Goal: Task Accomplishment & Management: Complete application form

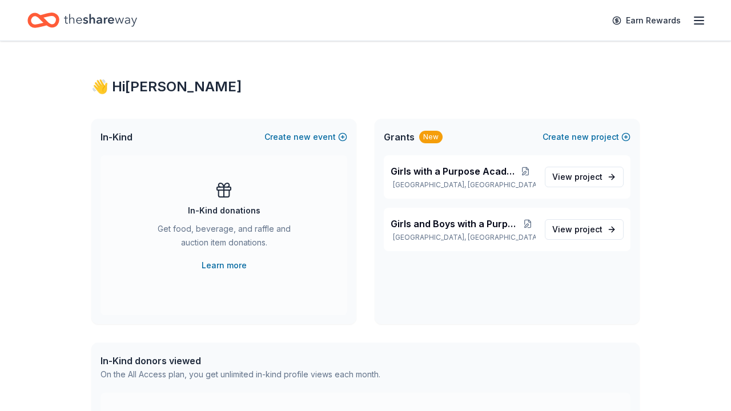
click at [697, 19] on icon "button" at bounding box center [699, 21] width 14 height 14
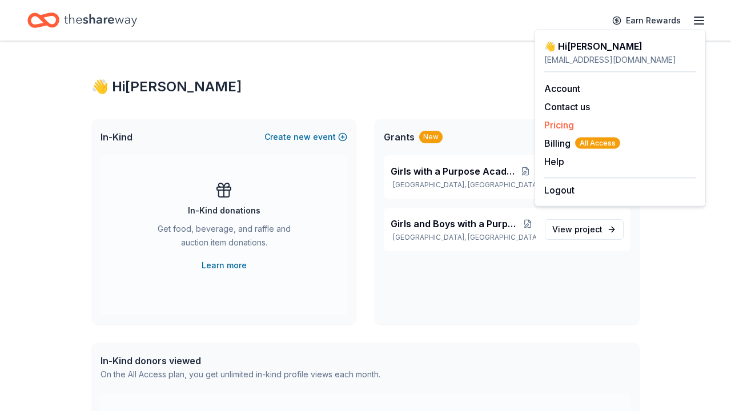
click at [561, 123] on link "Pricing" at bounding box center [559, 124] width 30 height 11
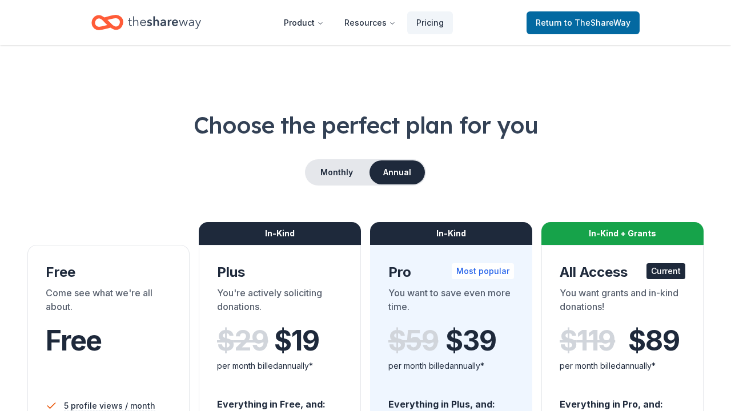
click at [559, 142] on div "Choose the perfect plan for you Monthly Annual Free Come see what we're all abo…" at bounding box center [365, 411] width 676 height 604
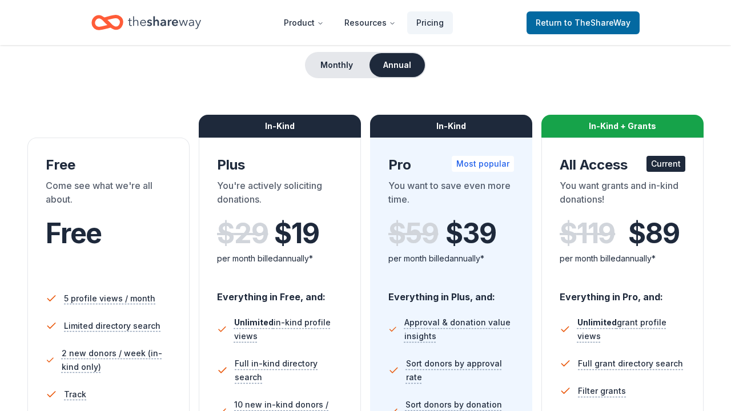
scroll to position [106, 0]
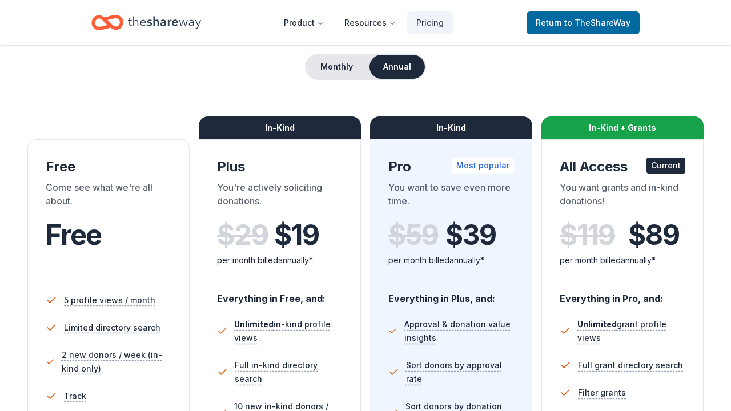
click at [357, 53] on div "Choose the perfect plan for you Monthly Annual Free Come see what we're all abo…" at bounding box center [365, 305] width 676 height 604
click at [356, 68] on button "Monthly" at bounding box center [336, 67] width 61 height 24
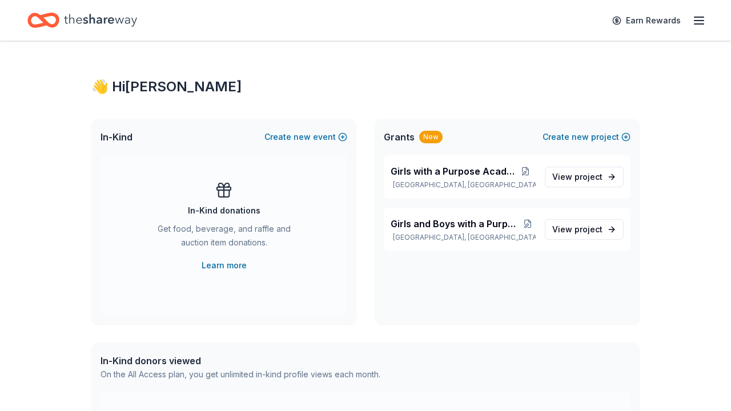
click at [690, 25] on div "Earn Rewards" at bounding box center [655, 20] width 101 height 27
click at [696, 25] on icon "button" at bounding box center [699, 21] width 14 height 14
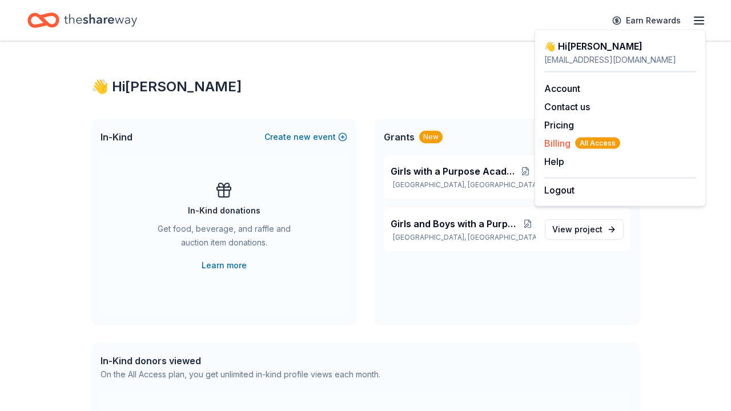
click at [557, 142] on span "Billing All Access" at bounding box center [582, 143] width 76 height 14
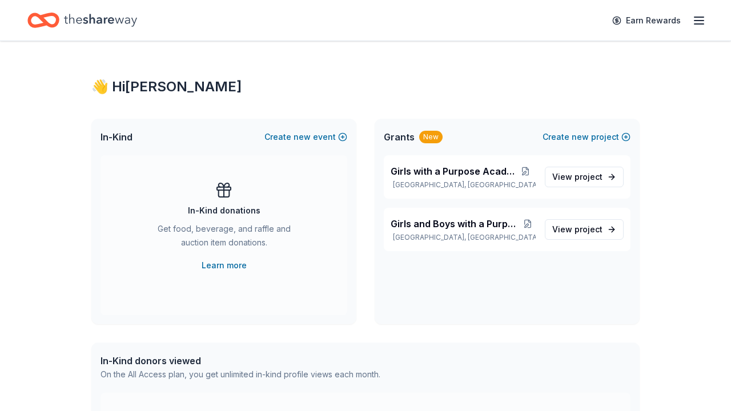
click at [700, 21] on icon "button" at bounding box center [699, 21] width 14 height 14
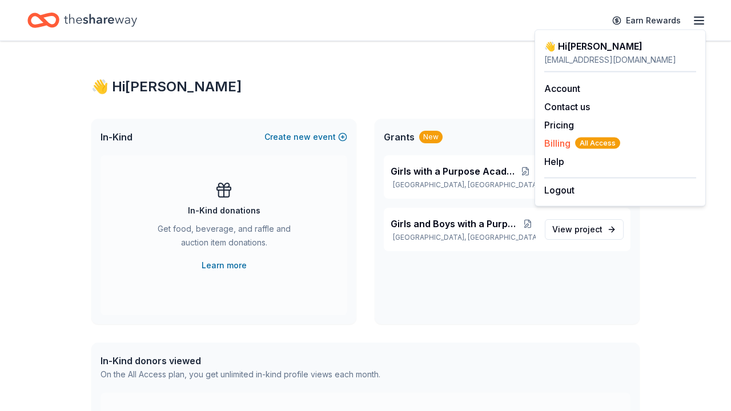
click at [567, 140] on span "Billing All Access" at bounding box center [582, 143] width 76 height 14
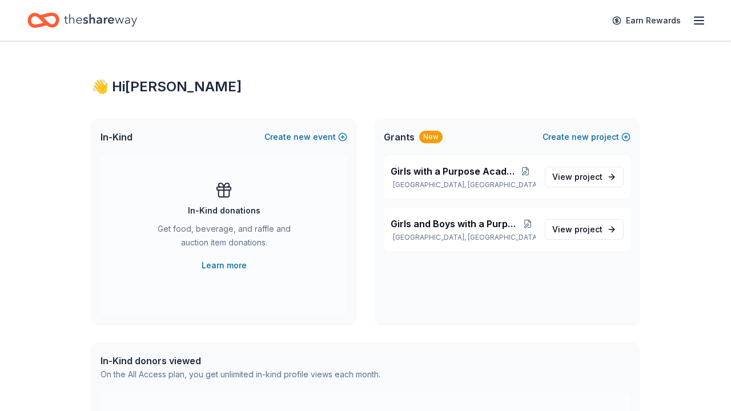
click at [700, 23] on icon "button" at bounding box center [699, 21] width 14 height 14
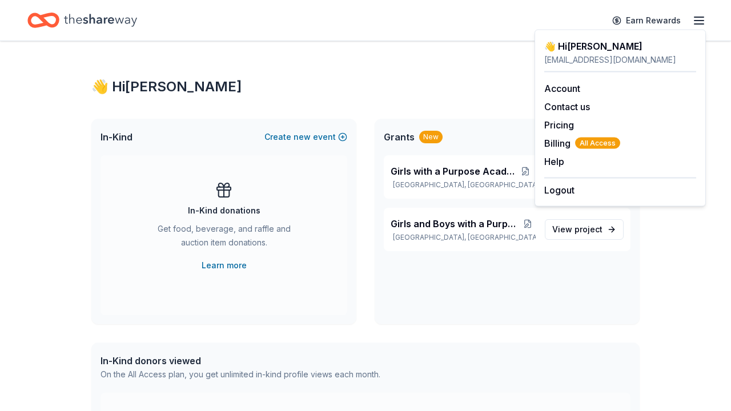
click at [245, 67] on div "👋 Hi Giavani In-Kind Create new event In-Kind donations Get food, beverage, and…" at bounding box center [365, 363] width 585 height 644
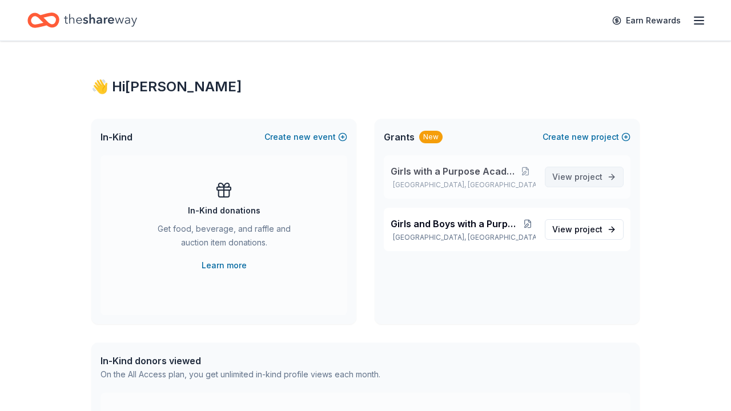
click at [583, 168] on link "View project" at bounding box center [584, 177] width 79 height 21
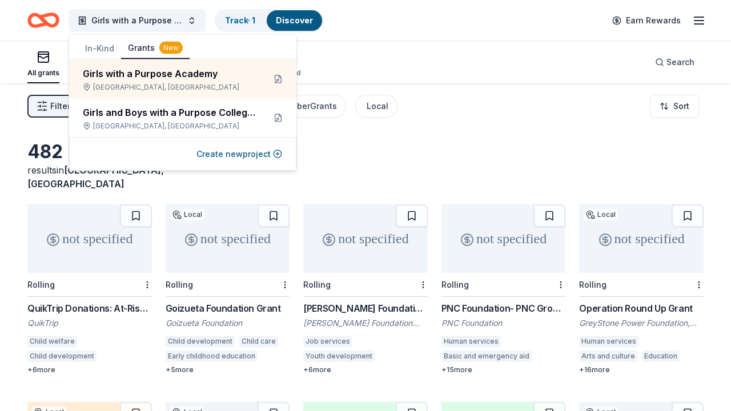
click at [543, 115] on div "Filter 1 Eligibility General operations, Projects & programming, Capital, Train…" at bounding box center [365, 106] width 731 height 46
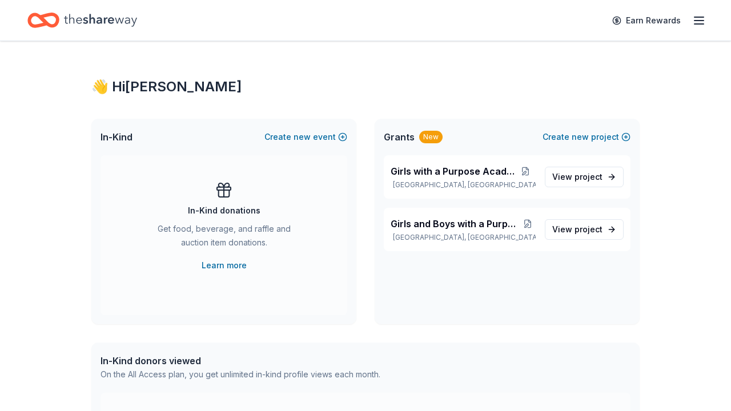
click at [691, 19] on div "Earn Rewards" at bounding box center [655, 20] width 101 height 27
click at [692, 19] on icon "button" at bounding box center [699, 21] width 14 height 14
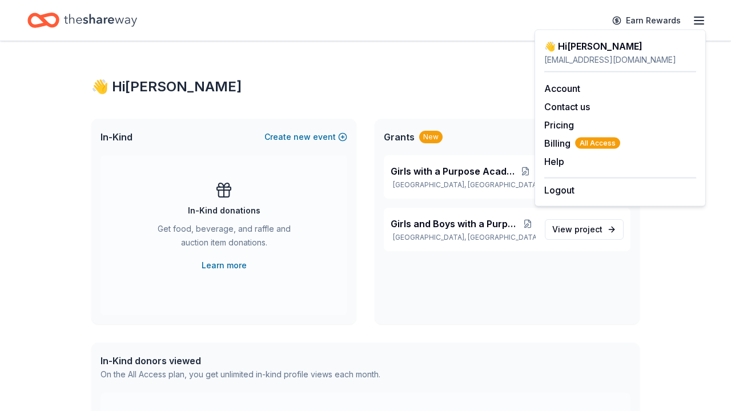
click at [692, 19] on icon "button" at bounding box center [699, 21] width 14 height 14
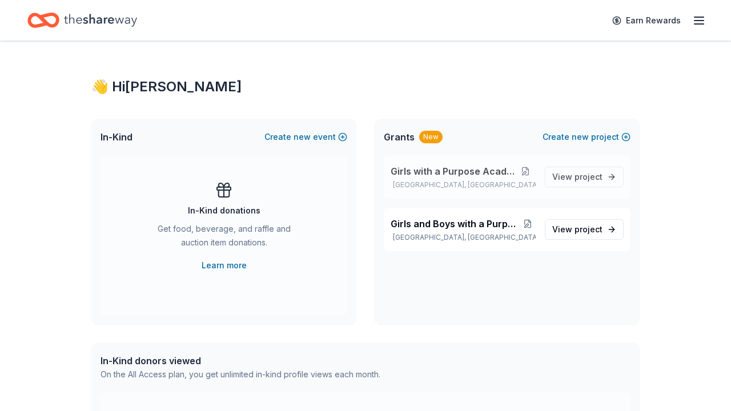
click at [528, 170] on button at bounding box center [525, 171] width 21 height 9
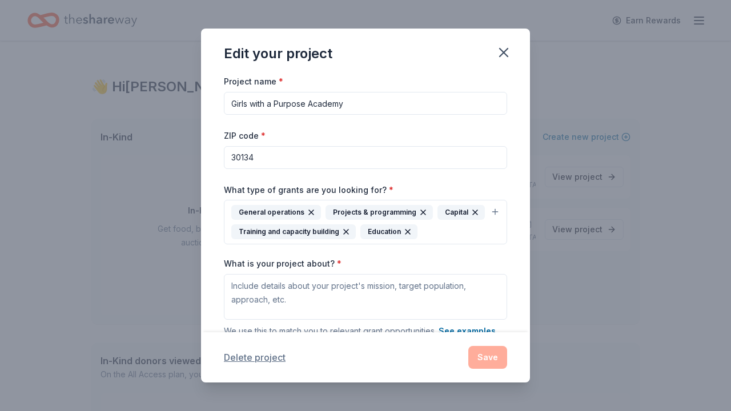
click at [267, 358] on button "Delete project" at bounding box center [255, 358] width 62 height 14
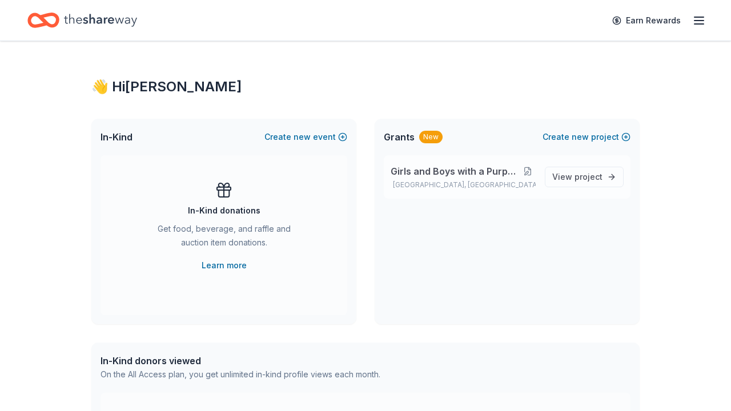
click at [531, 167] on button at bounding box center [527, 171] width 15 height 9
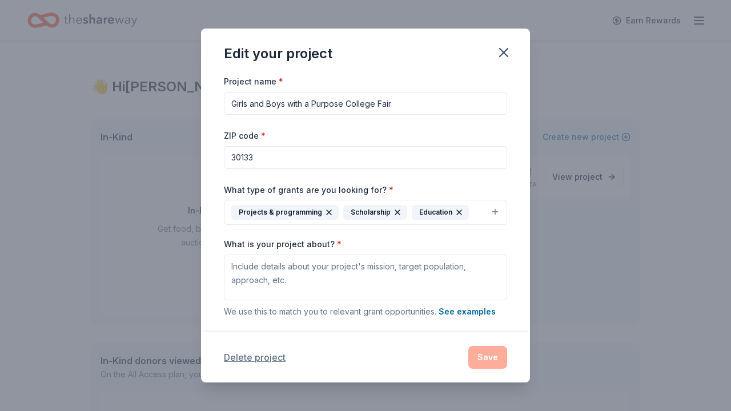
click at [236, 359] on button "Delete project" at bounding box center [255, 358] width 62 height 14
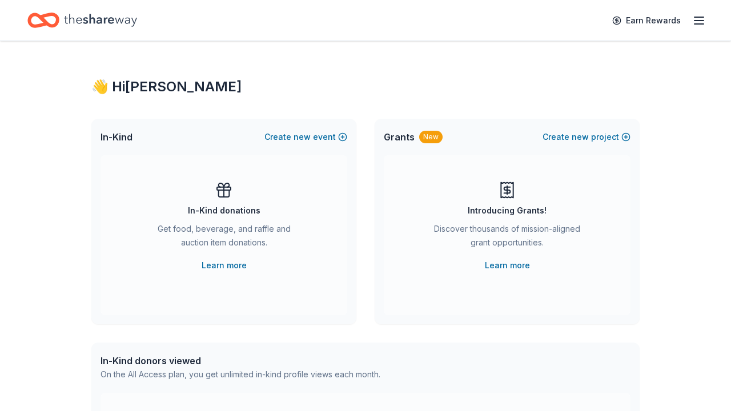
click at [698, 18] on icon "button" at bounding box center [699, 21] width 14 height 14
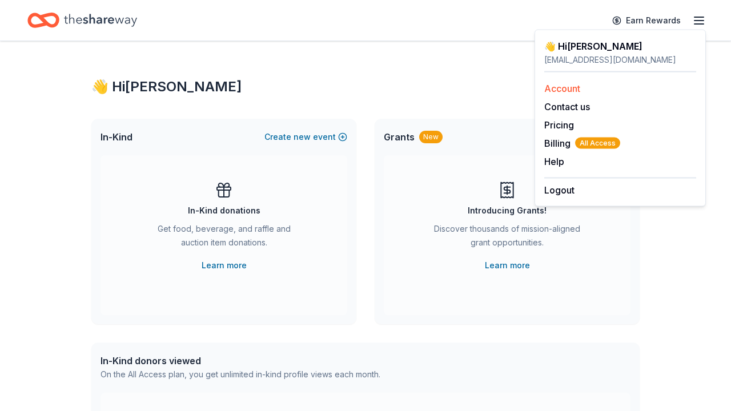
click at [571, 85] on link "Account" at bounding box center [562, 88] width 36 height 11
click at [255, 51] on div "👋 Hi Giavani In-Kind Create new event In-Kind donations Get food, beverage, and…" at bounding box center [365, 374] width 585 height 667
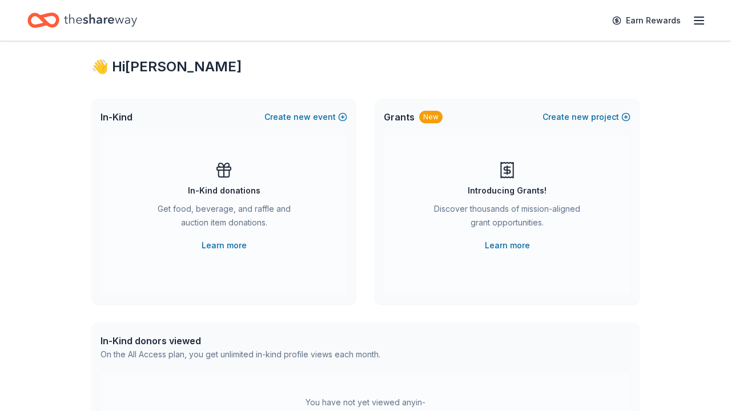
scroll to position [22, 0]
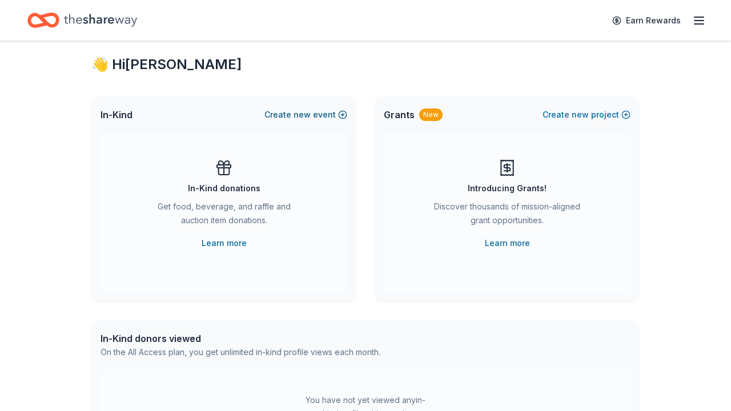
click at [326, 117] on button "Create new event" at bounding box center [305, 115] width 83 height 14
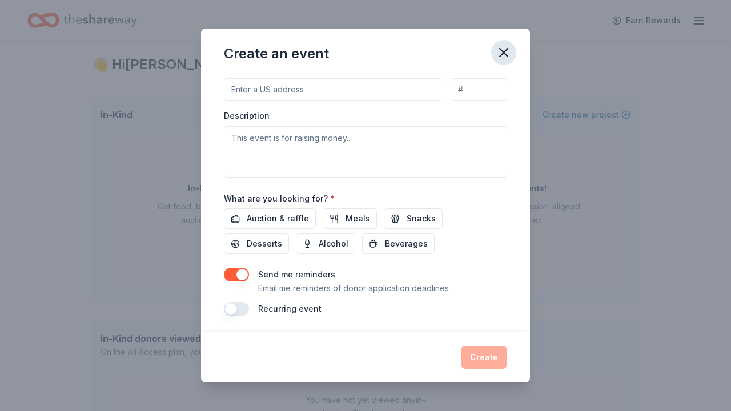
scroll to position [286, 0]
click at [511, 53] on icon "button" at bounding box center [504, 53] width 16 height 16
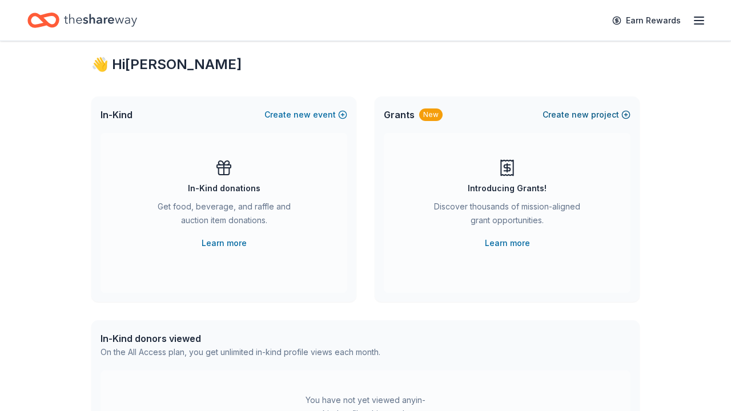
click at [577, 109] on span "new" at bounding box center [580, 115] width 17 height 14
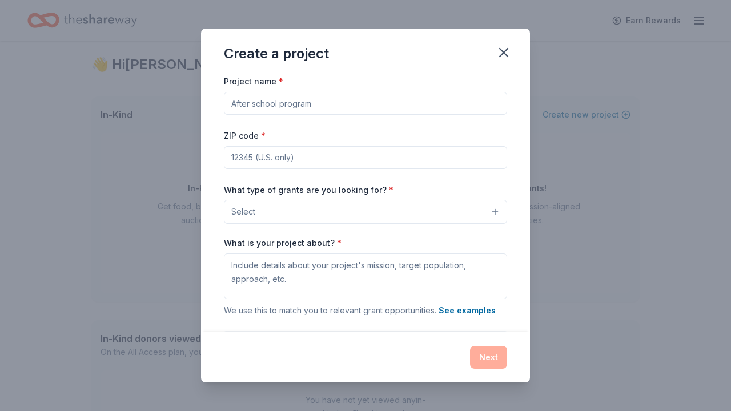
click at [415, 107] on input "Project name *" at bounding box center [365, 103] width 283 height 23
type input "Girls and Boys with a Purpose Colleg eFair"
click at [396, 156] on input "ZIP code *" at bounding box center [365, 157] width 283 height 23
click at [394, 216] on button "Select" at bounding box center [365, 212] width 283 height 24
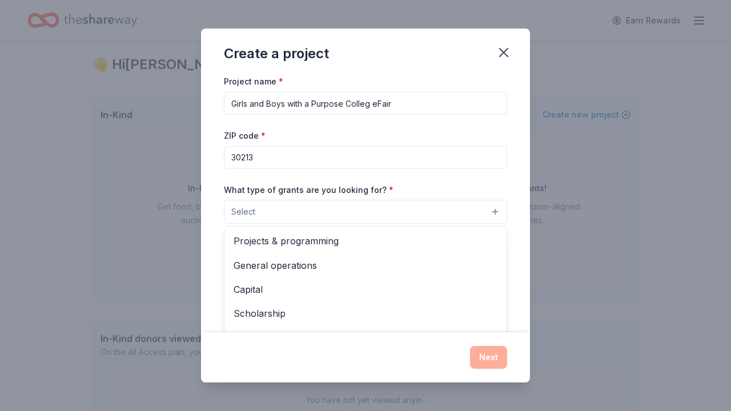
click at [378, 144] on div "Project name * Girls and Boys with a Purpose Colleg eFair ZIP code * 30213 What…" at bounding box center [365, 231] width 283 height 314
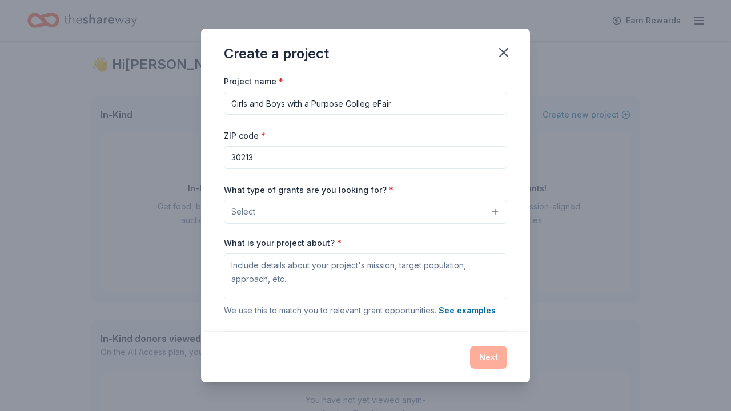
click at [378, 154] on input "30213" at bounding box center [365, 157] width 283 height 23
type input "30331"
click at [380, 205] on button "Select" at bounding box center [365, 212] width 283 height 24
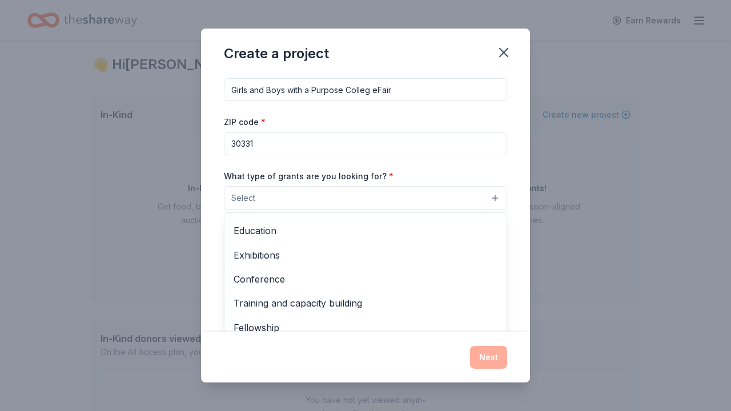
scroll to position [9, 0]
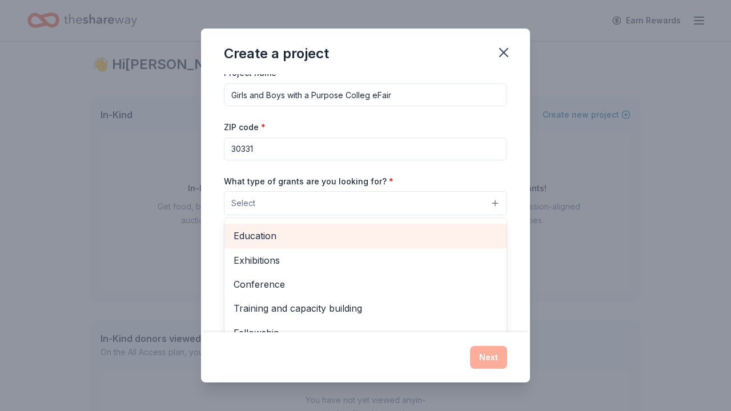
click at [364, 236] on span "Education" at bounding box center [366, 235] width 264 height 15
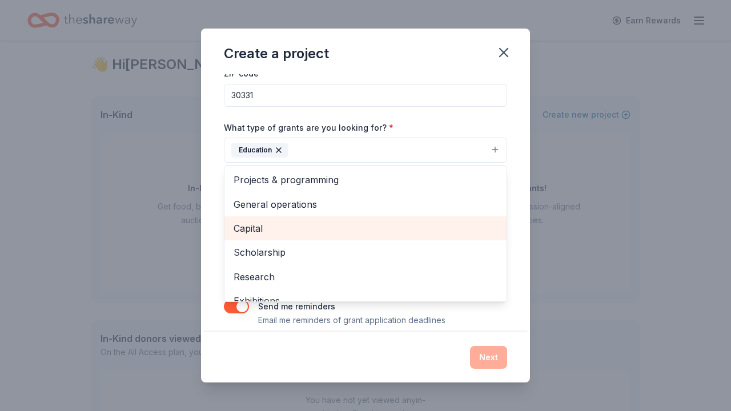
scroll to position [0, 0]
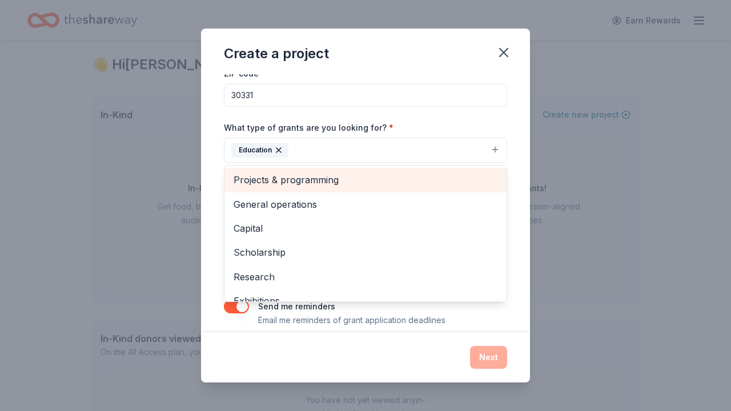
click at [350, 177] on span "Projects & programming" at bounding box center [366, 179] width 264 height 15
click at [348, 179] on span "General operations" at bounding box center [366, 179] width 264 height 15
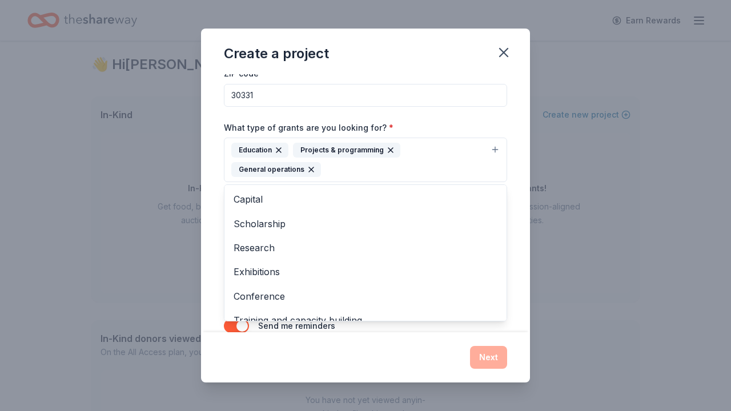
click at [307, 169] on icon "button" at bounding box center [311, 169] width 9 height 9
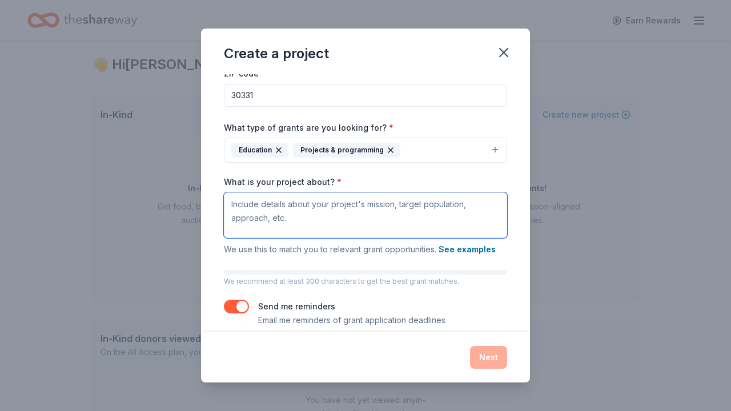
click at [386, 212] on textarea "What is your project about? *" at bounding box center [365, 215] width 283 height 46
paste textarea "GIRLS AND BOYS WITH A PUROSE COLLEGE FAIR is a pioneering initiative designed t…"
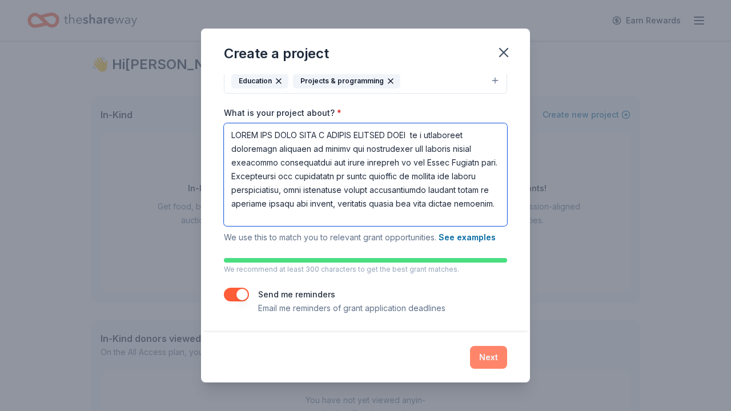
type textarea "GIRLS AND BOYS WITH A PUROSE COLLEGE FAIR is a pioneering initiative designed t…"
click at [500, 362] on button "Next" at bounding box center [488, 357] width 37 height 23
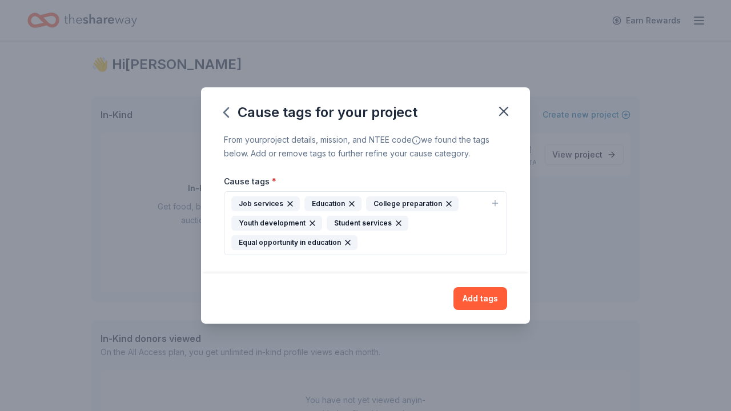
click at [291, 204] on icon "button" at bounding box center [290, 203] width 9 height 9
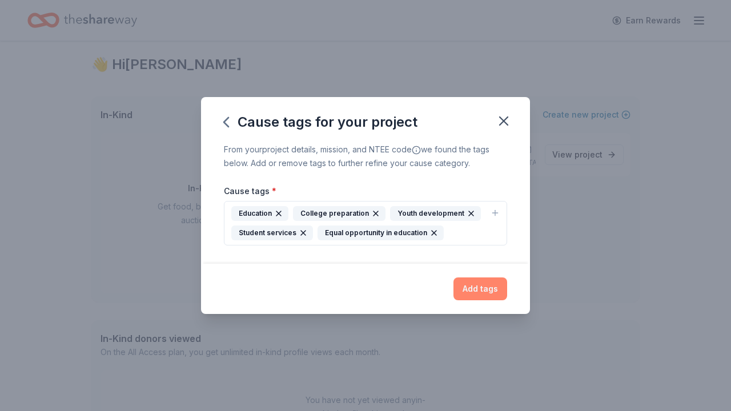
click at [480, 295] on button "Add tags" at bounding box center [480, 289] width 54 height 23
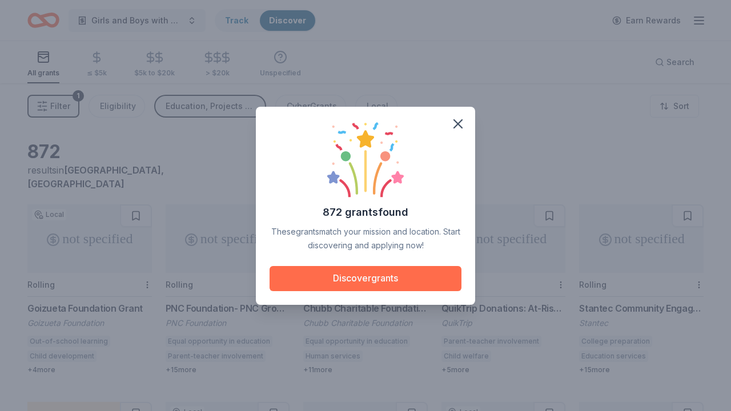
click at [439, 275] on button "Discover grants" at bounding box center [366, 278] width 192 height 25
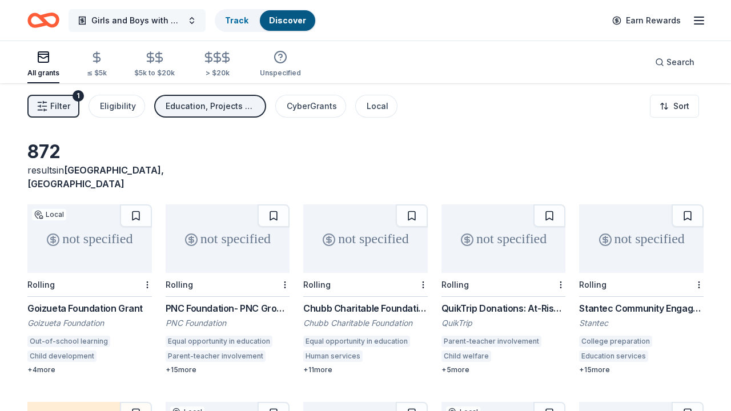
click at [175, 15] on span "Girls and Boys with a Purpose Colleg eFair" at bounding box center [136, 21] width 91 height 14
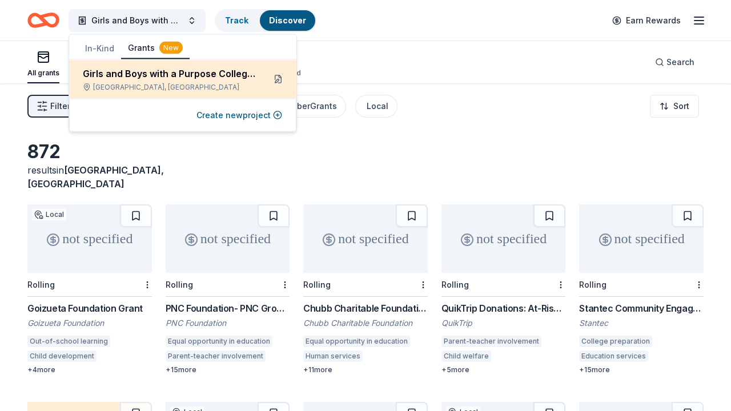
click at [279, 79] on button at bounding box center [278, 79] width 18 height 18
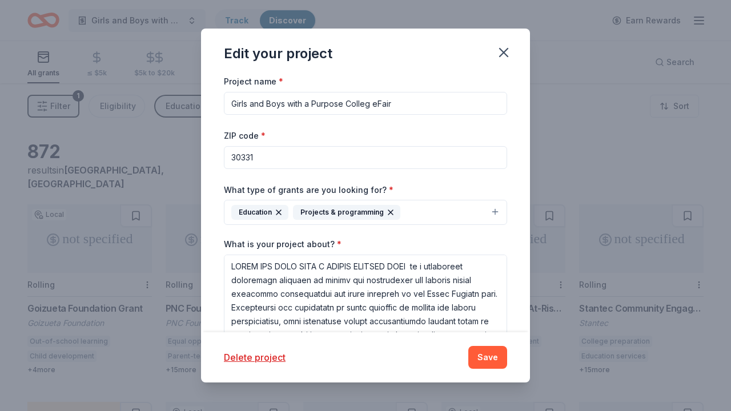
click at [378, 102] on input "Girls and Boys with a Purpose Colleg eFair" at bounding box center [365, 103] width 283 height 23
type input "Girls and Boys with a Purpose College Fair"
click at [492, 362] on button "Save" at bounding box center [487, 357] width 39 height 23
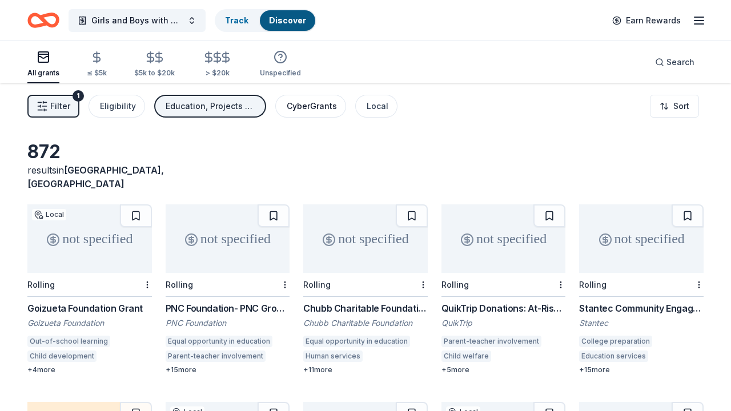
click at [310, 109] on div "CyberGrants" at bounding box center [312, 106] width 50 height 14
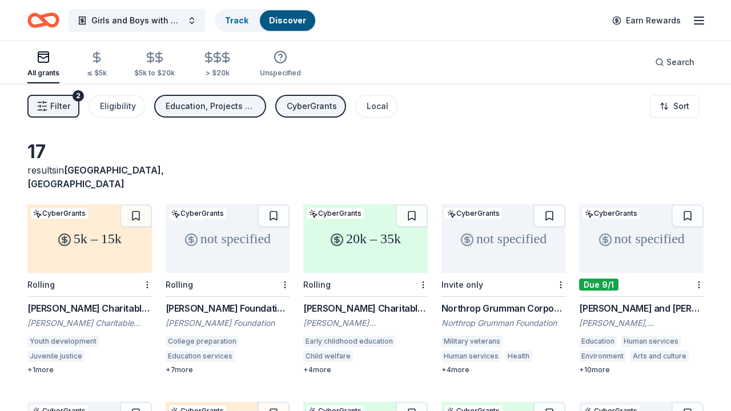
click at [288, 109] on div "CyberGrants" at bounding box center [312, 106] width 50 height 14
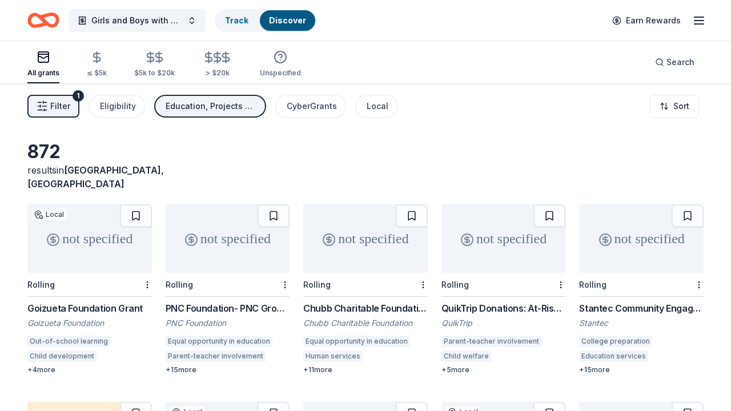
click at [234, 109] on div "Education, Projects & programming" at bounding box center [211, 106] width 91 height 14
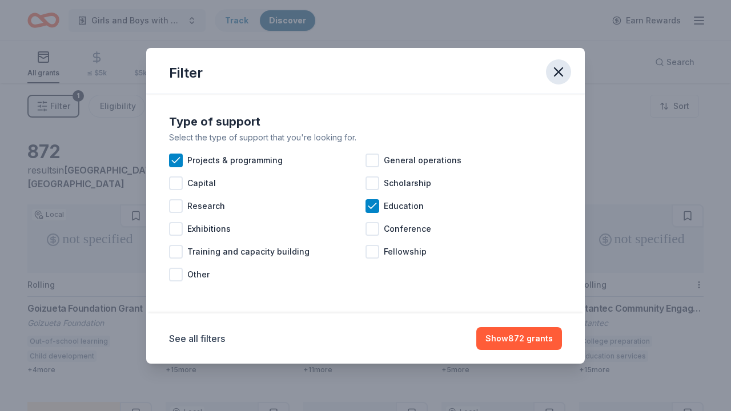
click at [559, 70] on icon "button" at bounding box center [559, 72] width 8 height 8
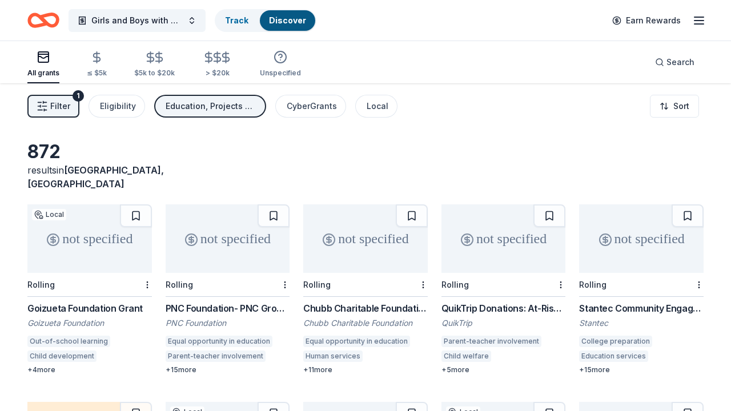
click at [349, 113] on div "Filter 1 Eligibility Education, Projects & programming CyberGrants Local" at bounding box center [212, 106] width 370 height 23
click at [374, 105] on div "Local" at bounding box center [378, 106] width 22 height 14
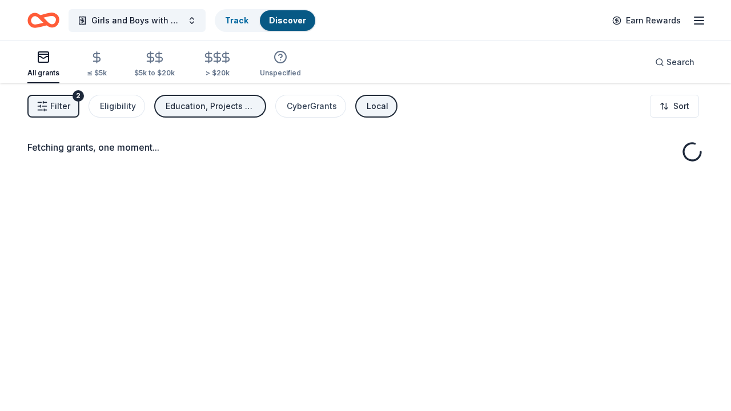
click at [225, 99] on div "Education, Projects & programming" at bounding box center [211, 106] width 91 height 14
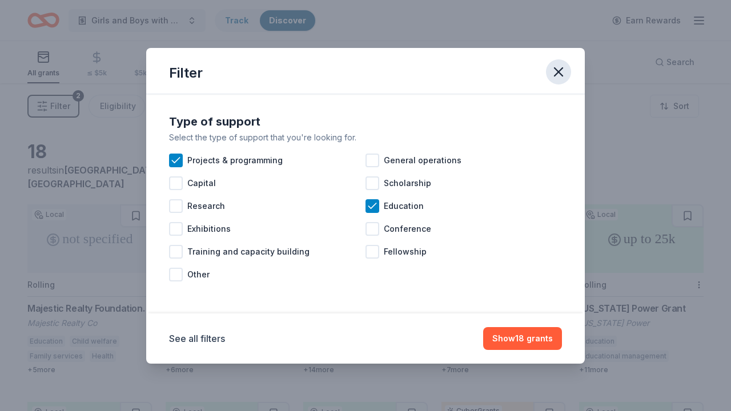
click at [561, 71] on icon "button" at bounding box center [559, 72] width 16 height 16
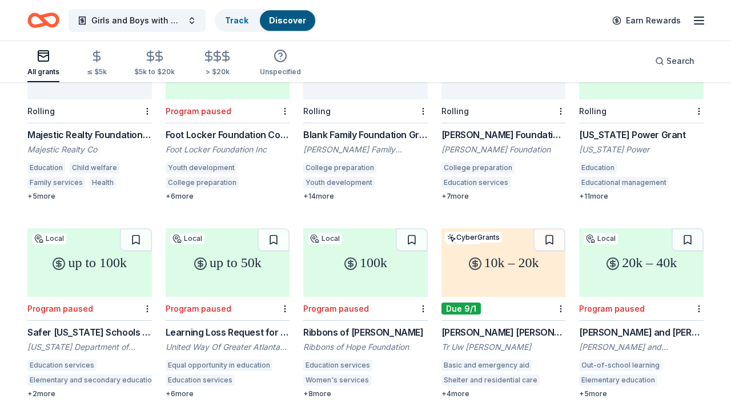
scroll to position [13, 0]
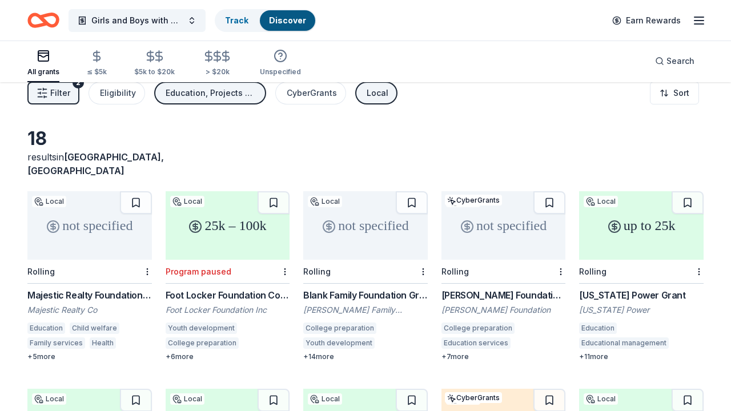
click at [339, 224] on div "not specified" at bounding box center [365, 225] width 125 height 69
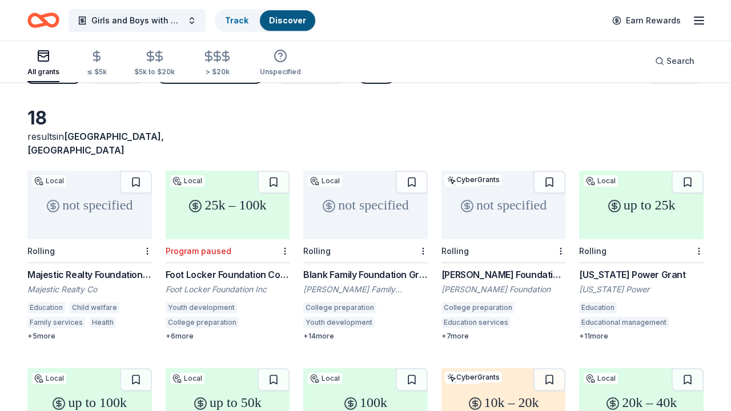
scroll to position [29, 0]
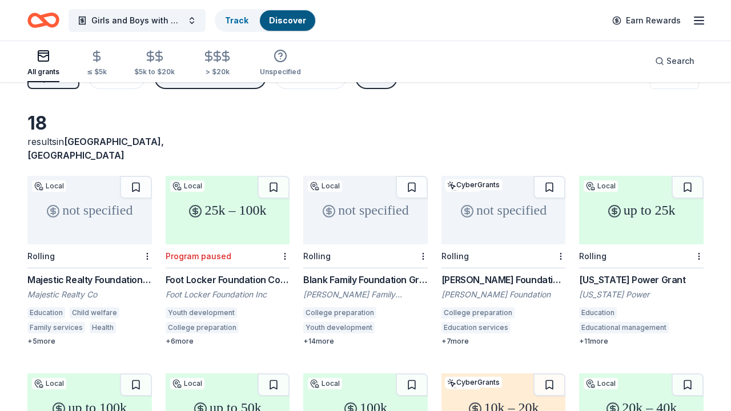
click at [626, 181] on div "up to 25k" at bounding box center [641, 210] width 125 height 69
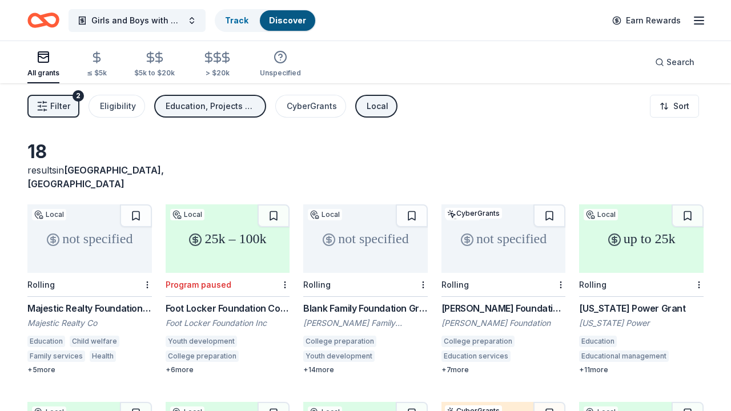
scroll to position [0, 0]
click at [378, 106] on div "Local" at bounding box center [378, 106] width 22 height 14
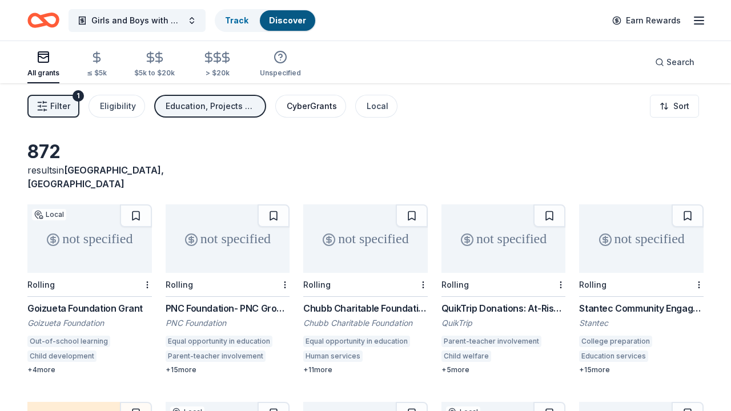
click at [299, 97] on button "CyberGrants" at bounding box center [310, 106] width 71 height 23
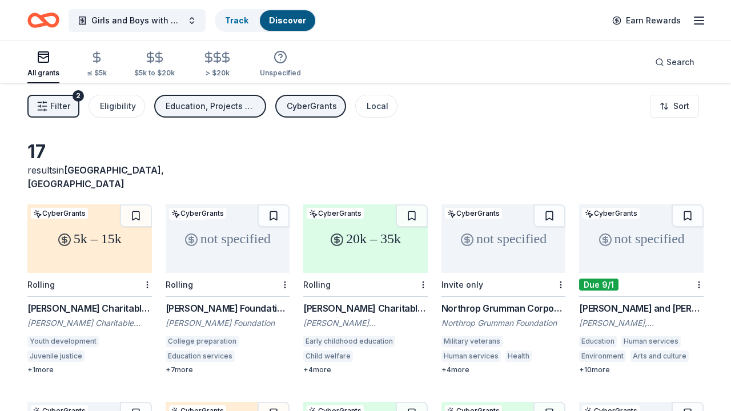
click at [248, 101] on div "Education, Projects & programming" at bounding box center [211, 106] width 91 height 14
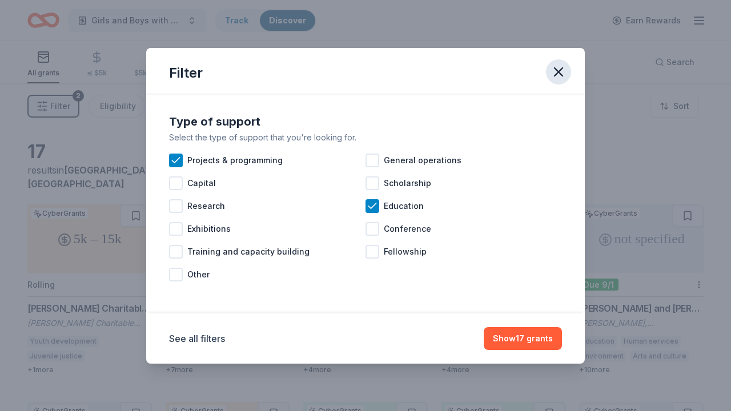
click at [560, 73] on icon "button" at bounding box center [559, 72] width 8 height 8
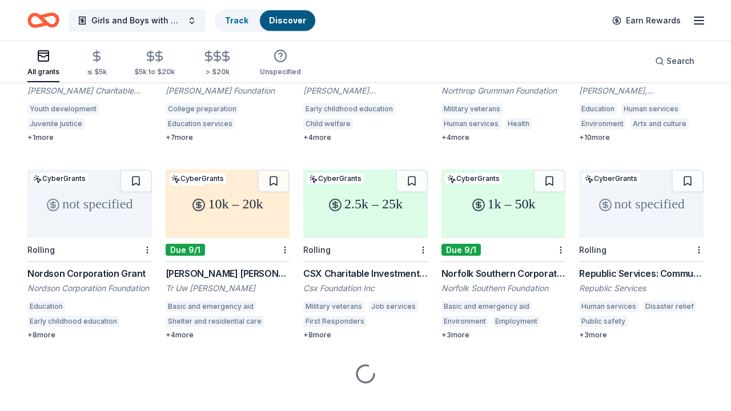
scroll to position [232, 0]
click at [210, 209] on div "10k – 20k" at bounding box center [228, 204] width 125 height 69
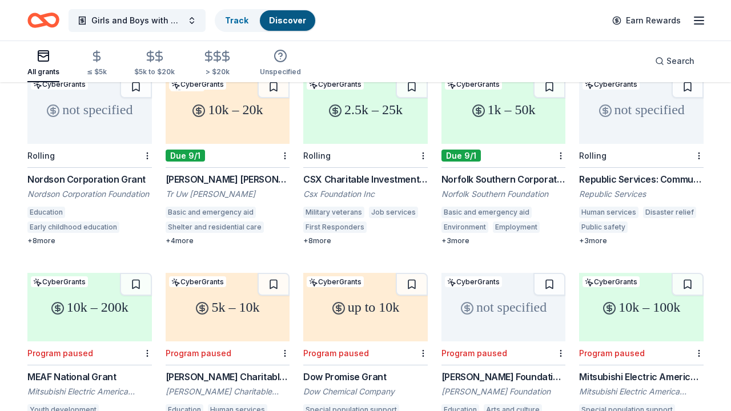
scroll to position [310, 0]
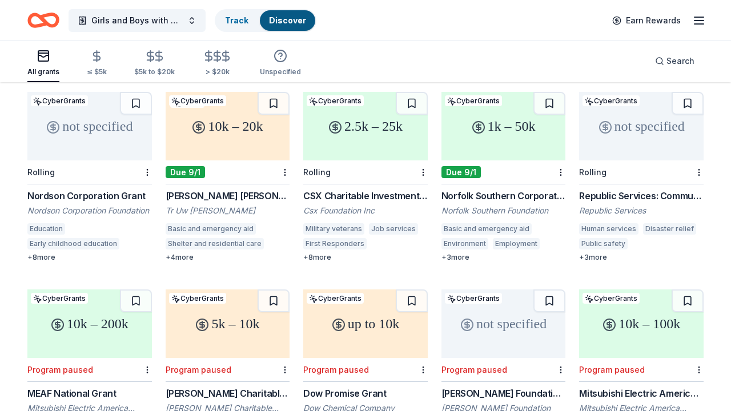
click at [504, 141] on div "1k – 50k" at bounding box center [503, 126] width 125 height 69
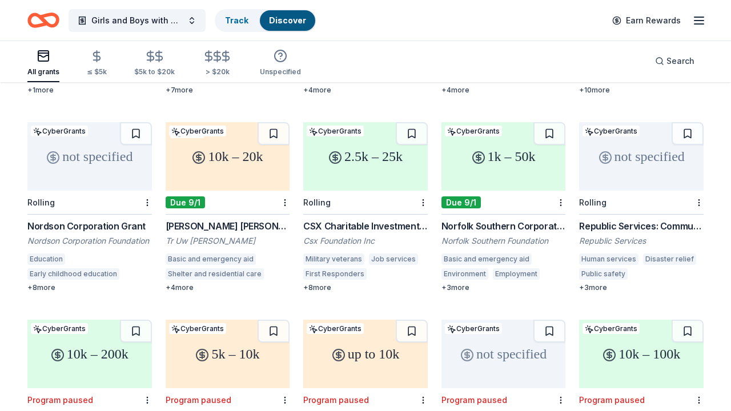
scroll to position [280, 0]
click at [546, 122] on button at bounding box center [549, 133] width 32 height 23
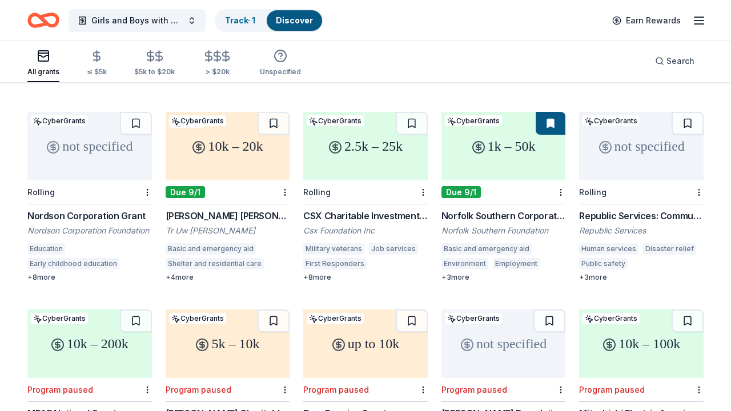
scroll to position [295, 0]
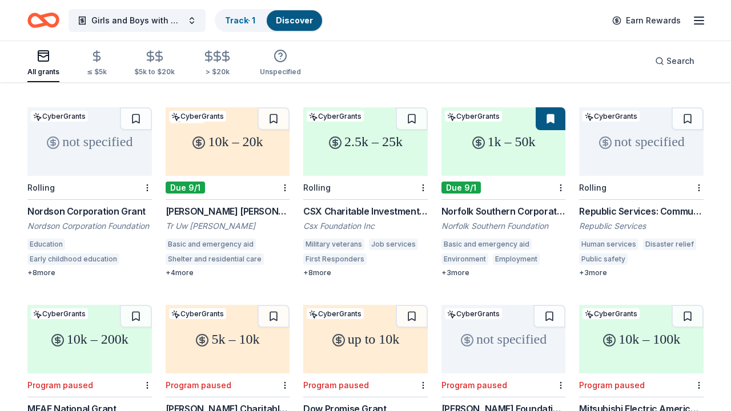
click at [404, 147] on div "2.5k – 25k" at bounding box center [365, 141] width 125 height 69
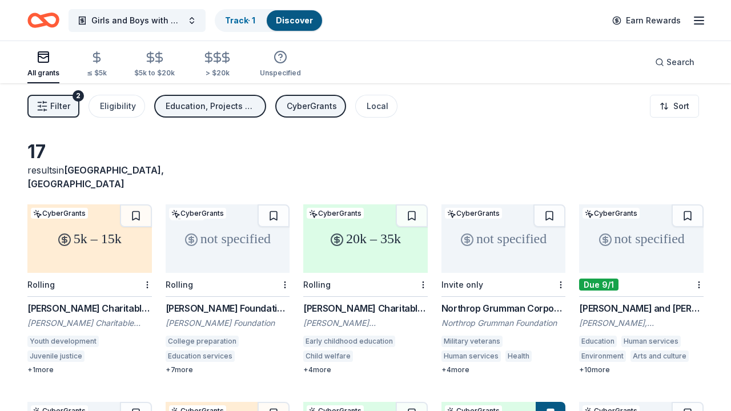
scroll to position [0, 0]
click at [48, 27] on icon "Home" at bounding box center [43, 20] width 32 height 27
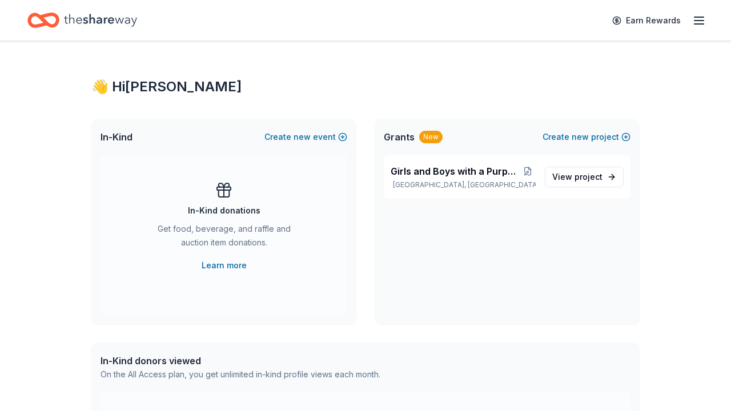
click at [268, 137] on div "In-Kind Create new event" at bounding box center [223, 137] width 265 height 37
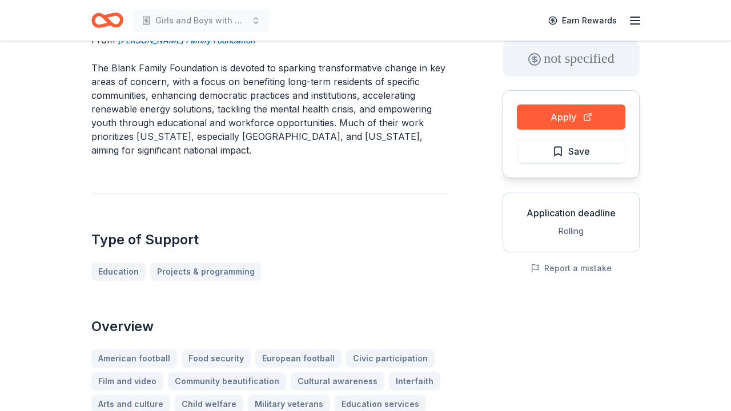
scroll to position [37, 0]
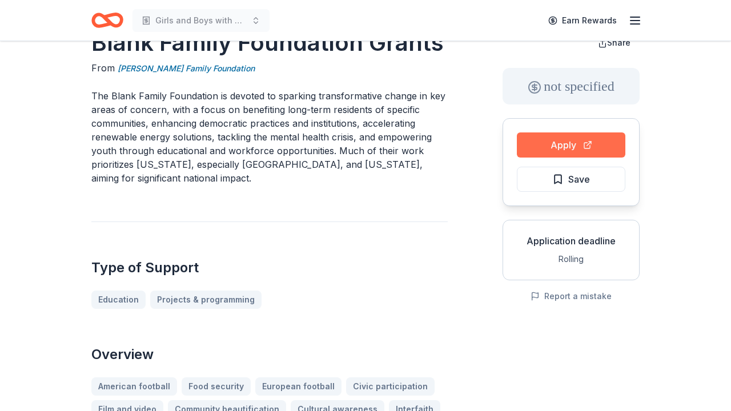
click at [540, 134] on button "Apply" at bounding box center [571, 145] width 109 height 25
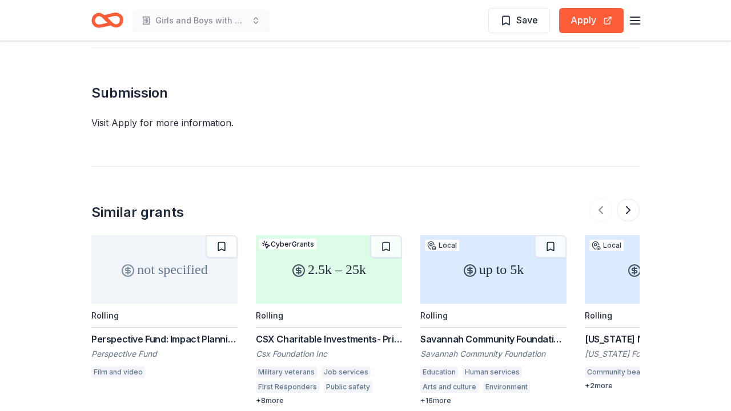
scroll to position [1127, 0]
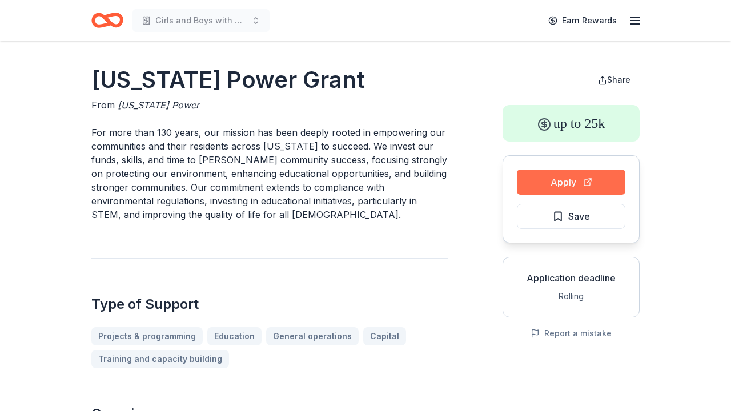
click at [587, 183] on button "Apply" at bounding box center [571, 182] width 109 height 25
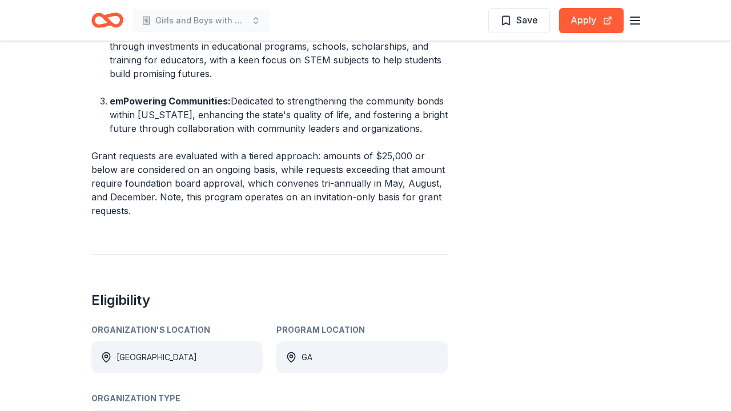
scroll to position [659, 0]
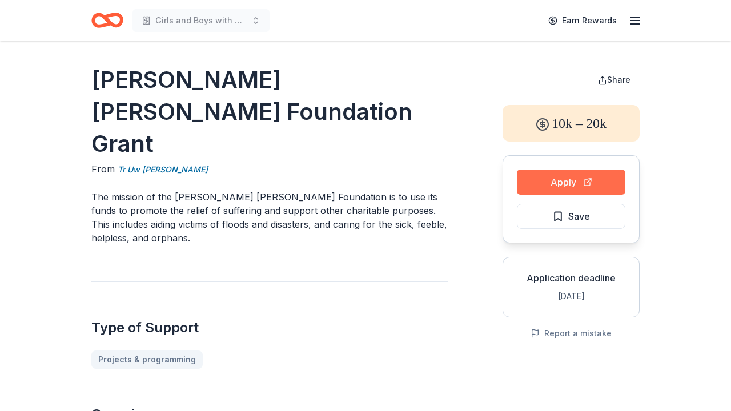
click at [612, 183] on button "Apply" at bounding box center [571, 182] width 109 height 25
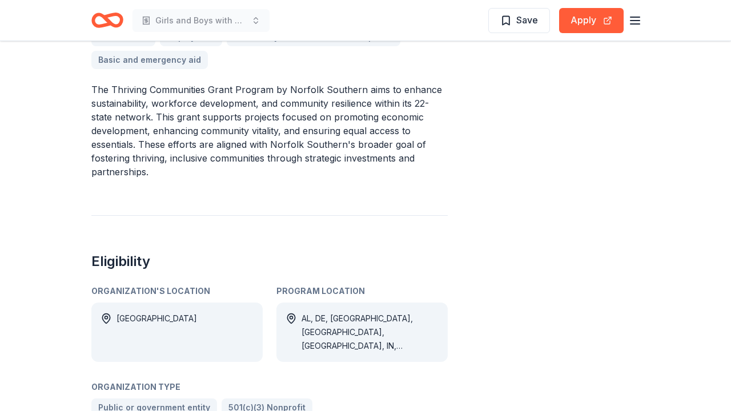
scroll to position [473, 0]
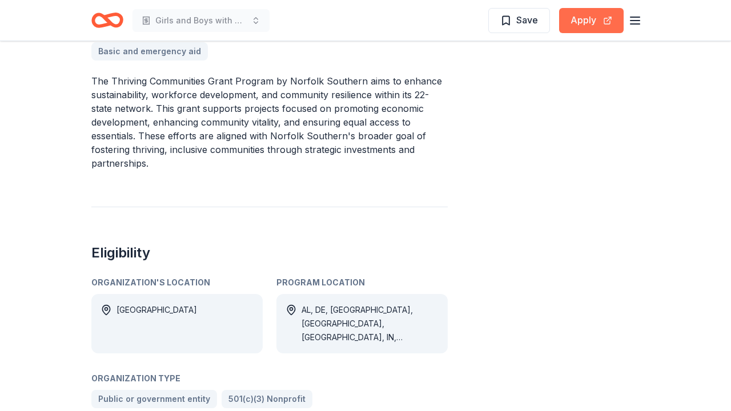
click at [585, 20] on button "Apply" at bounding box center [591, 20] width 65 height 25
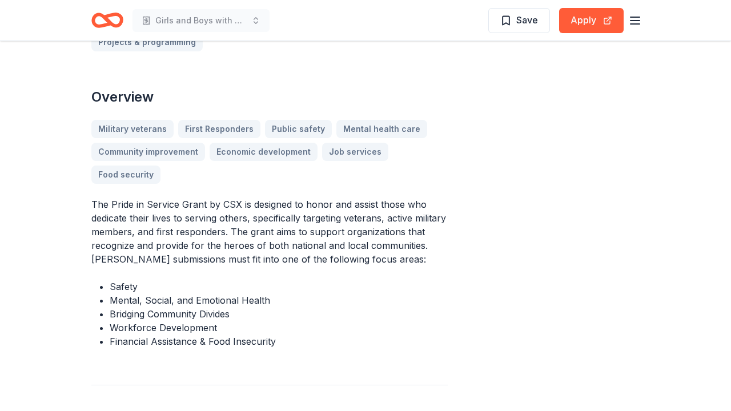
scroll to position [367, 0]
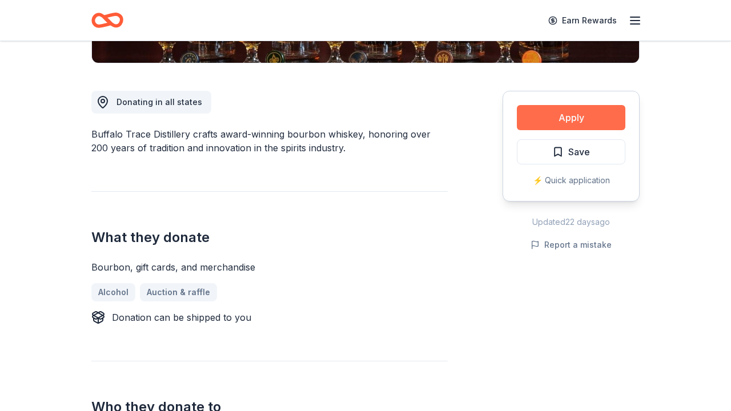
scroll to position [284, 0]
click at [583, 114] on button "Apply" at bounding box center [571, 117] width 109 height 25
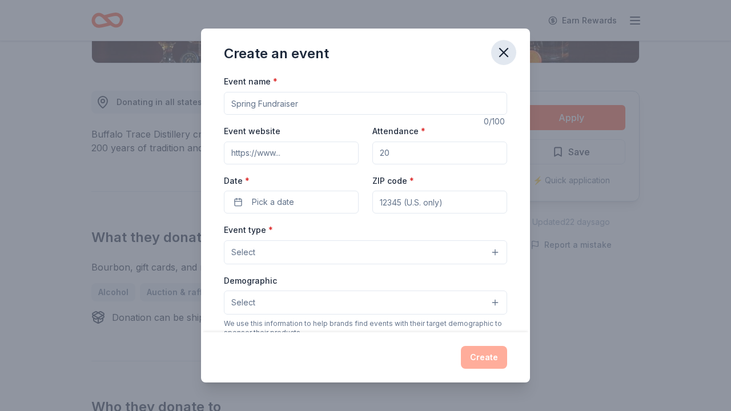
click at [497, 53] on icon "button" at bounding box center [504, 53] width 16 height 16
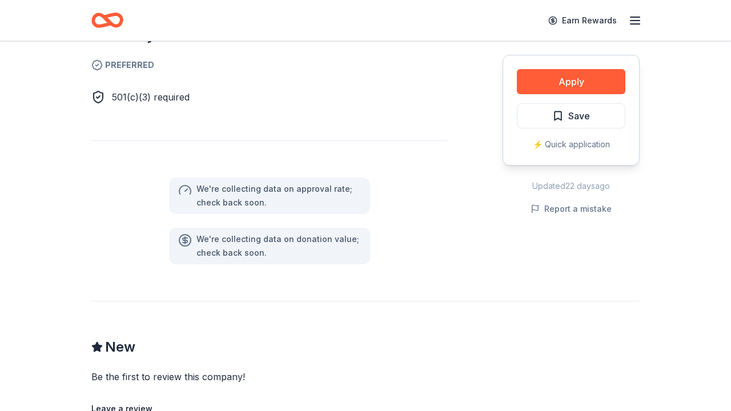
scroll to position [776, 0]
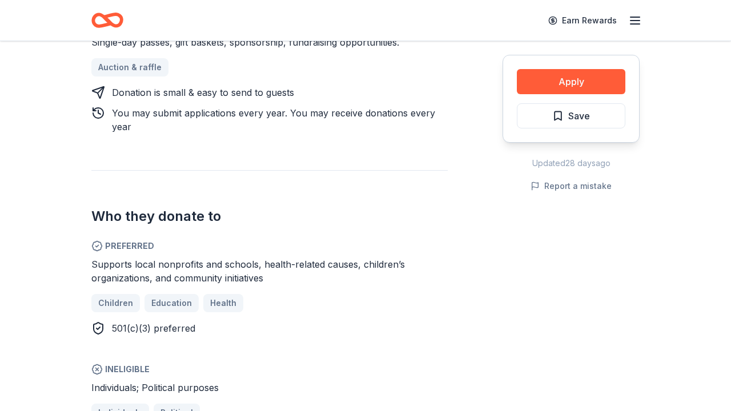
scroll to position [465, 0]
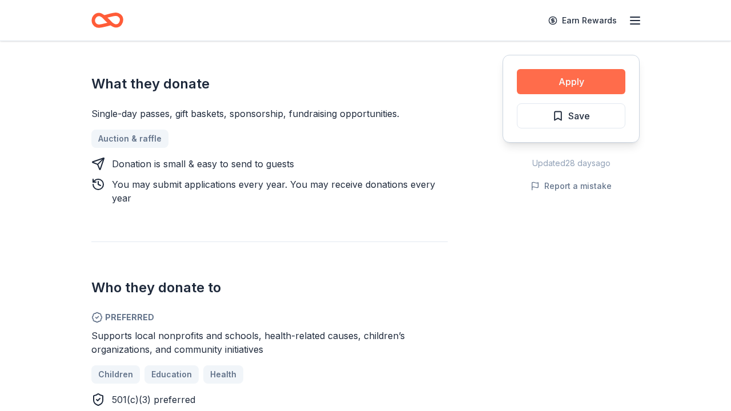
click at [589, 91] on button "Apply" at bounding box center [571, 81] width 109 height 25
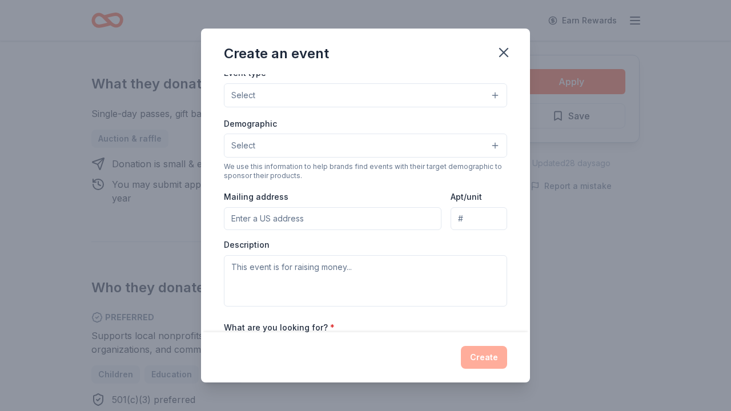
scroll to position [208, 0]
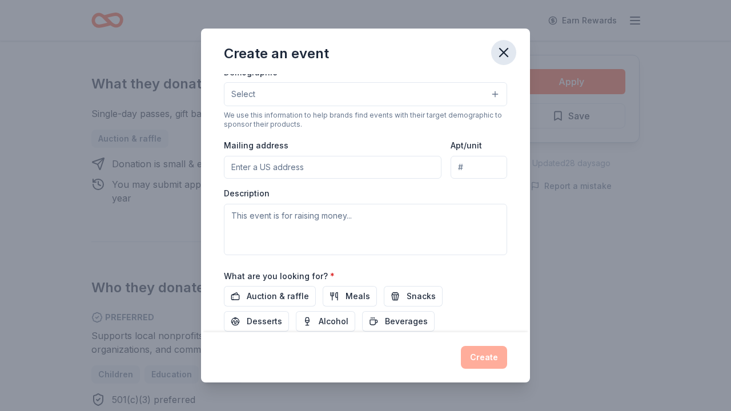
click at [508, 55] on icon "button" at bounding box center [504, 53] width 16 height 16
